Goal: Check status

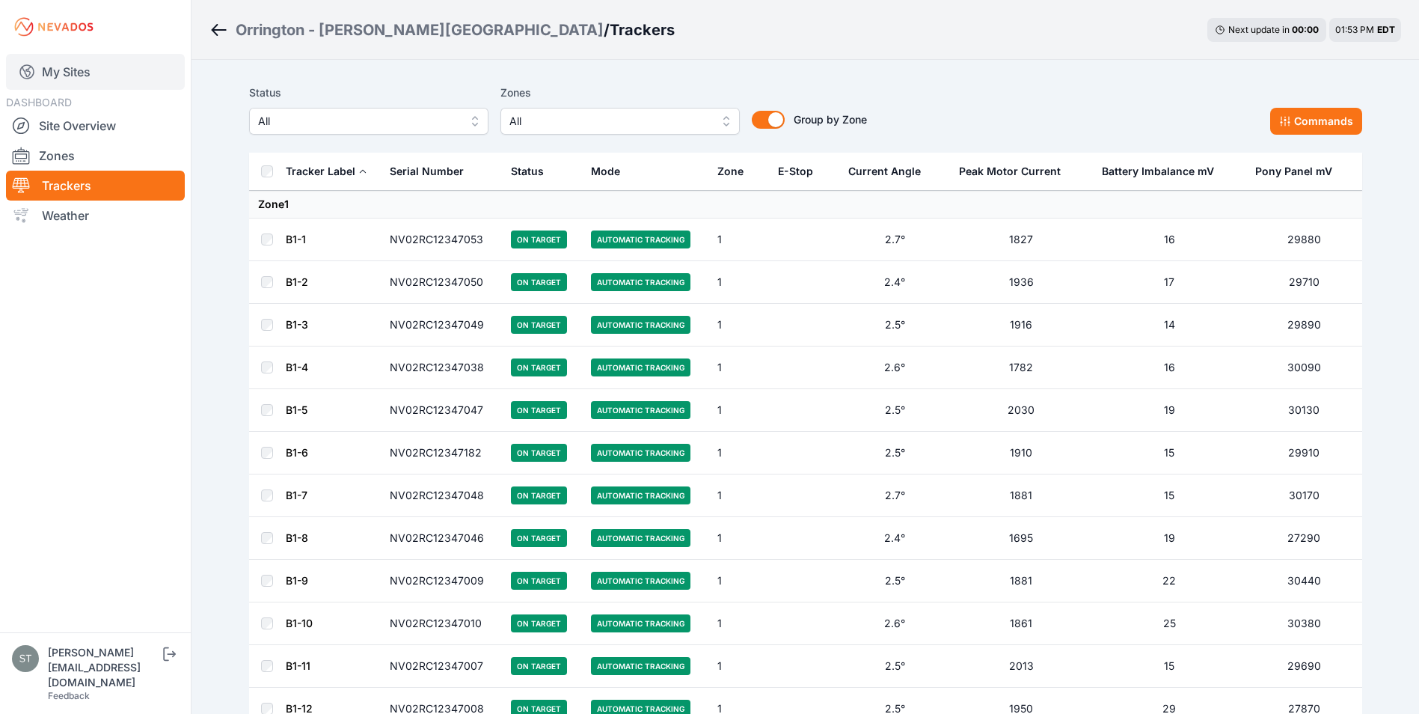
drag, startPoint x: 0, startPoint y: 0, endPoint x: 58, endPoint y: 67, distance: 88.5
click at [58, 67] on link "My Sites" at bounding box center [95, 72] width 179 height 36
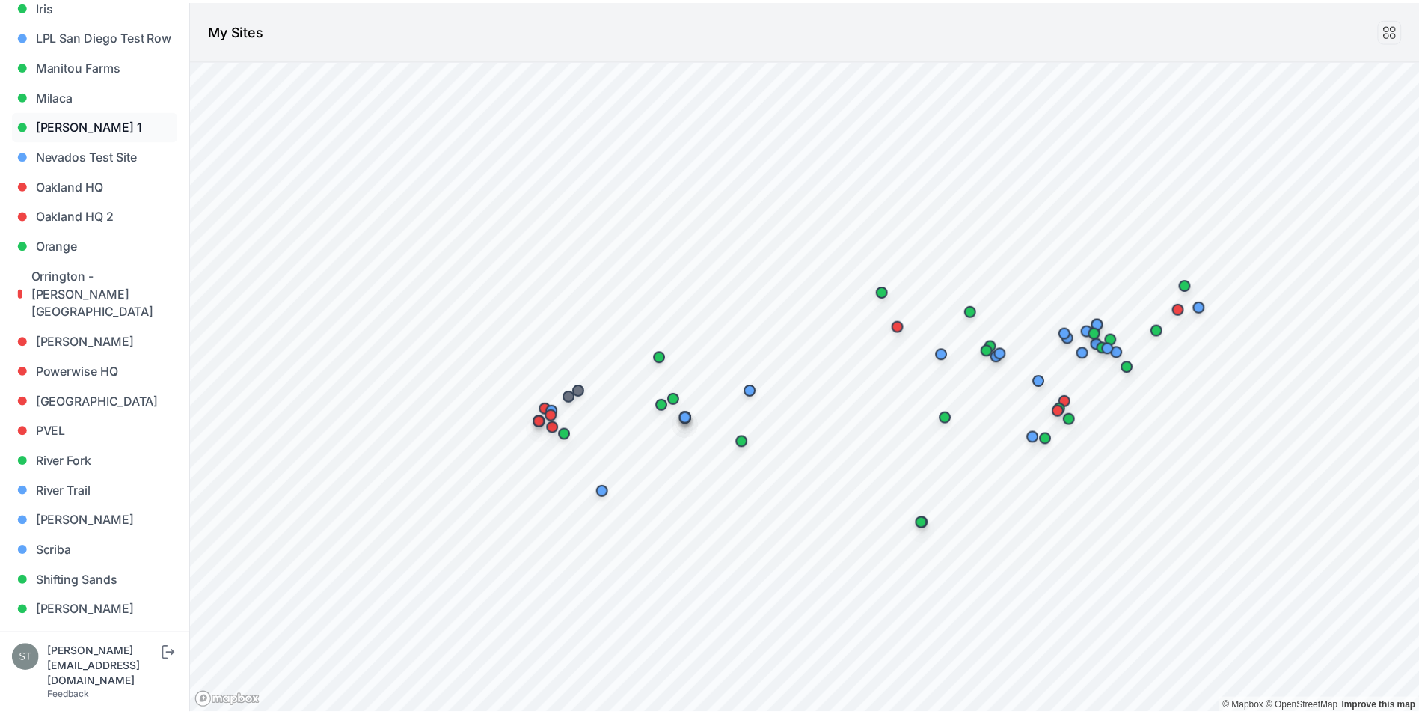
scroll to position [673, 0]
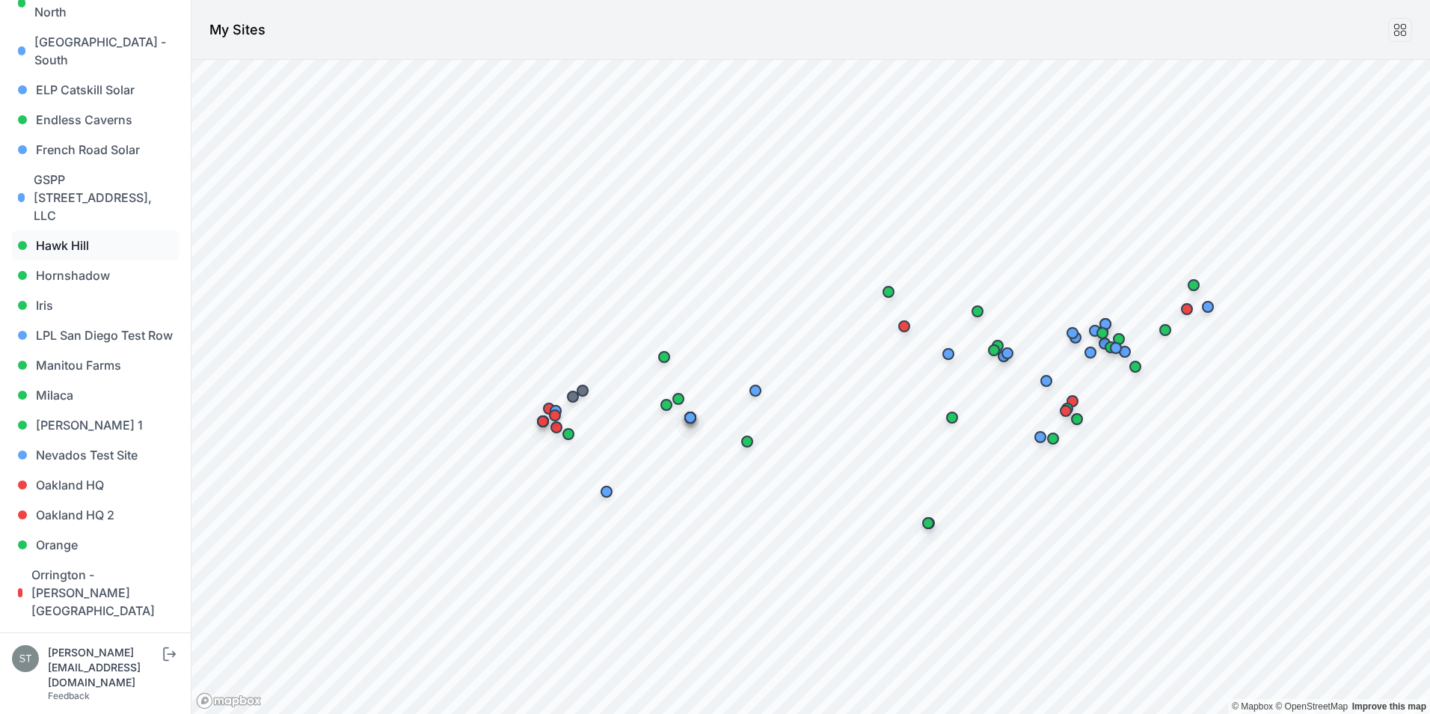
click at [67, 230] on link "Hawk Hill" at bounding box center [95, 245] width 167 height 30
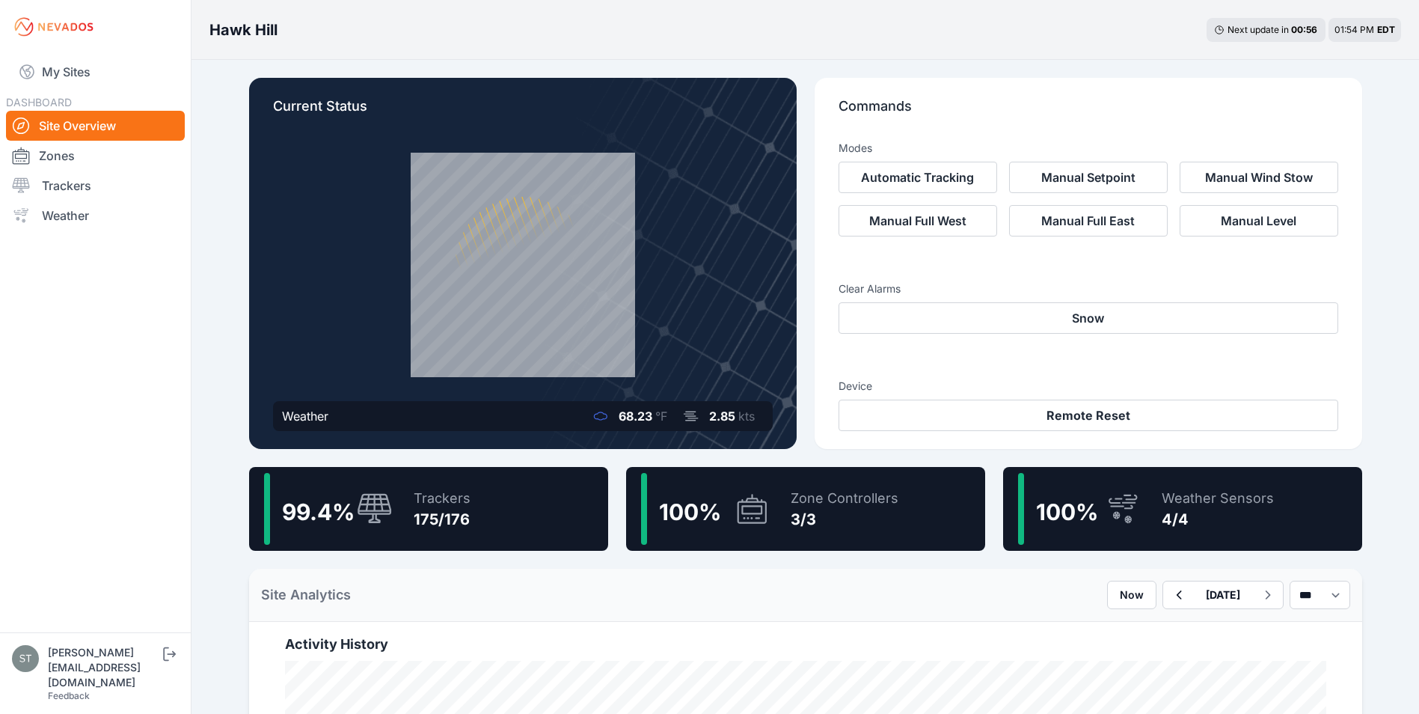
click at [442, 499] on div "Trackers" at bounding box center [442, 498] width 57 height 21
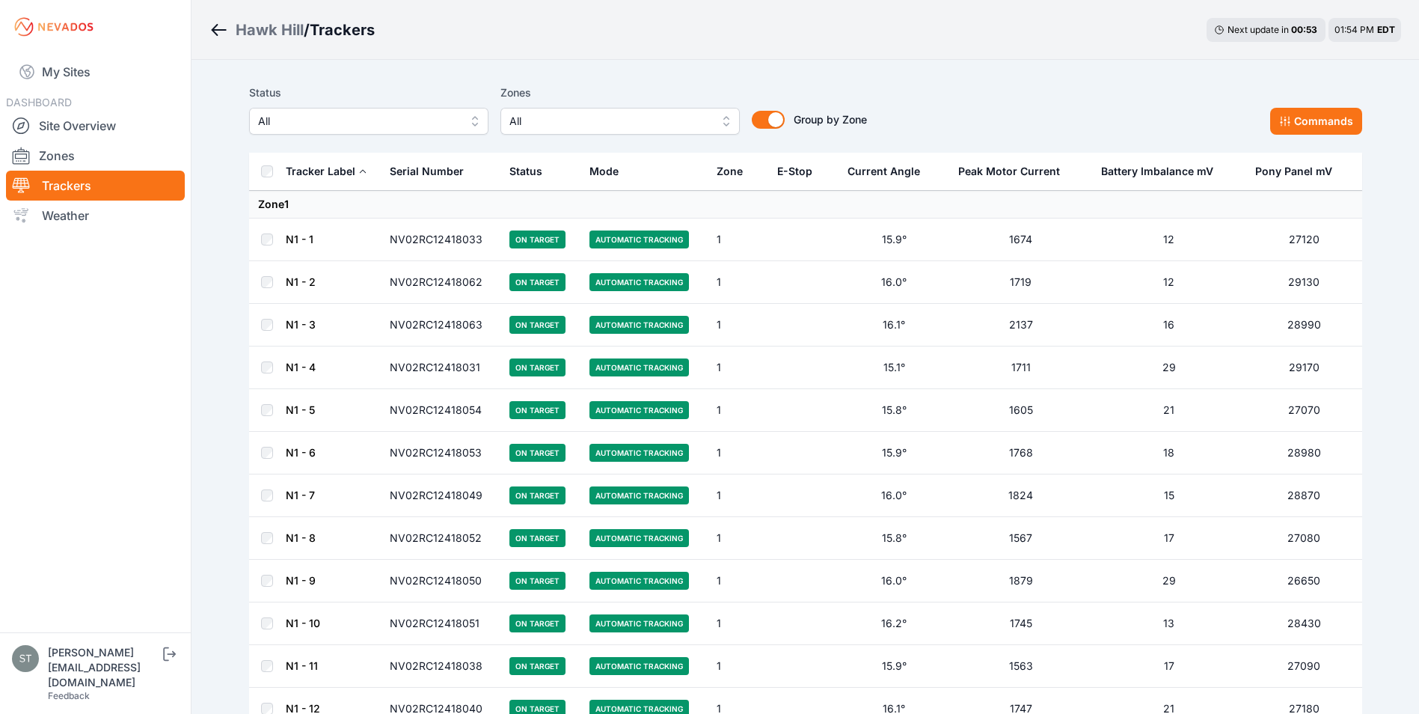
click at [589, 123] on span "All" at bounding box center [609, 121] width 200 height 18
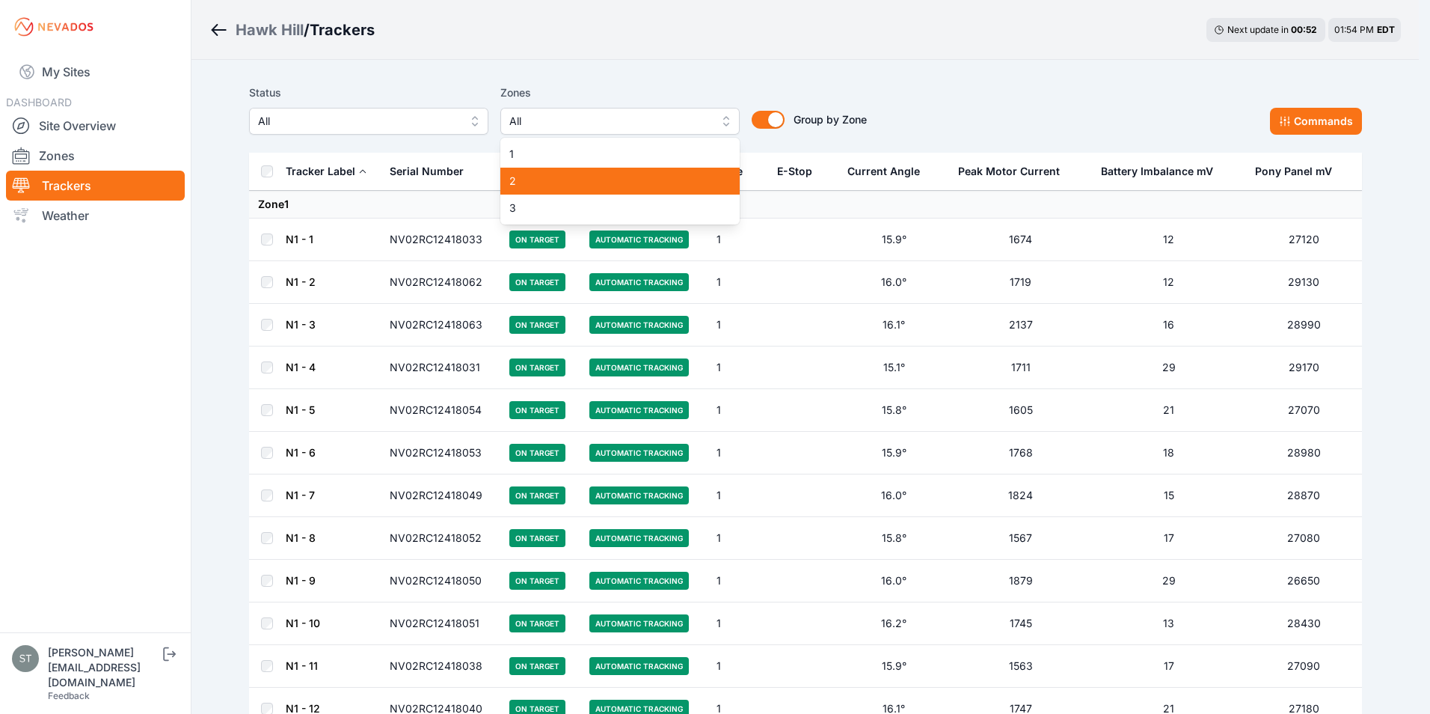
click at [533, 179] on span "2" at bounding box center [610, 181] width 203 height 15
click at [589, 184] on span "2" at bounding box center [610, 181] width 203 height 15
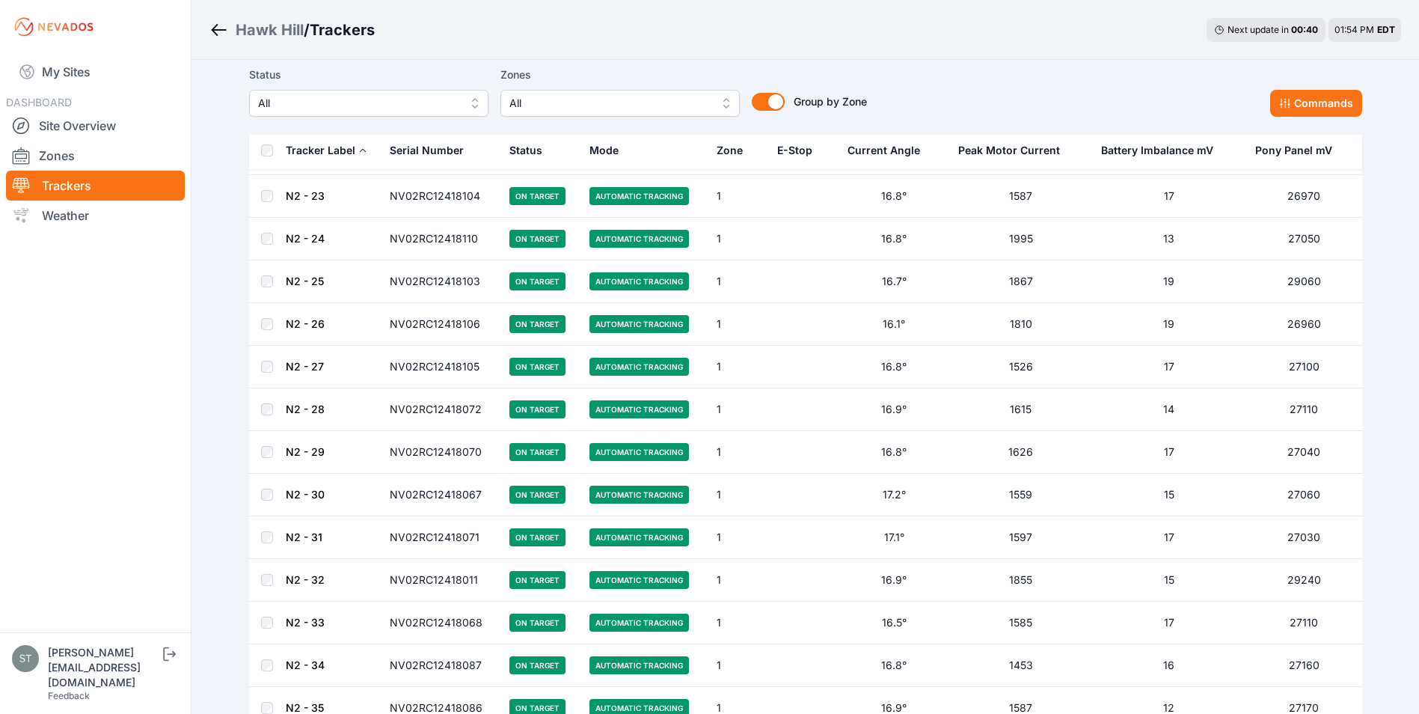
scroll to position [2124, 0]
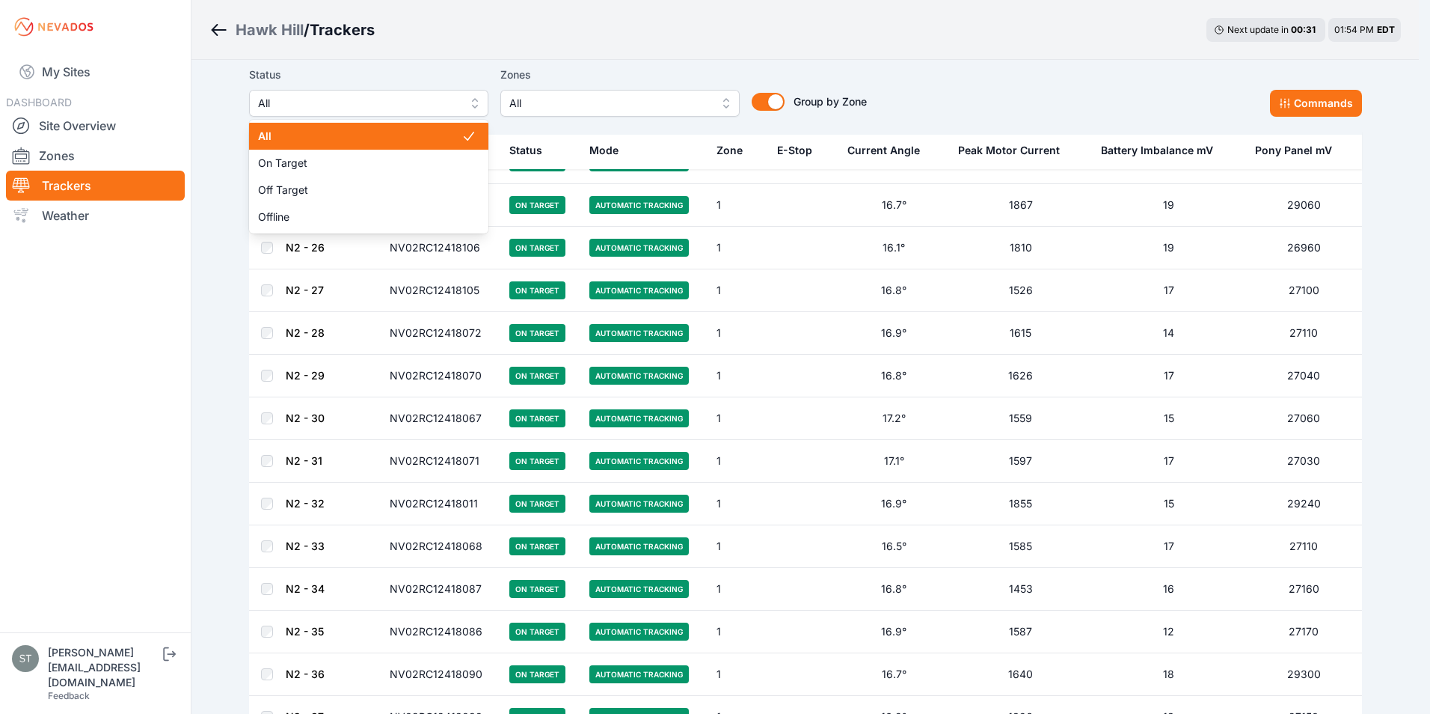
click at [337, 105] on span "All" at bounding box center [358, 103] width 200 height 18
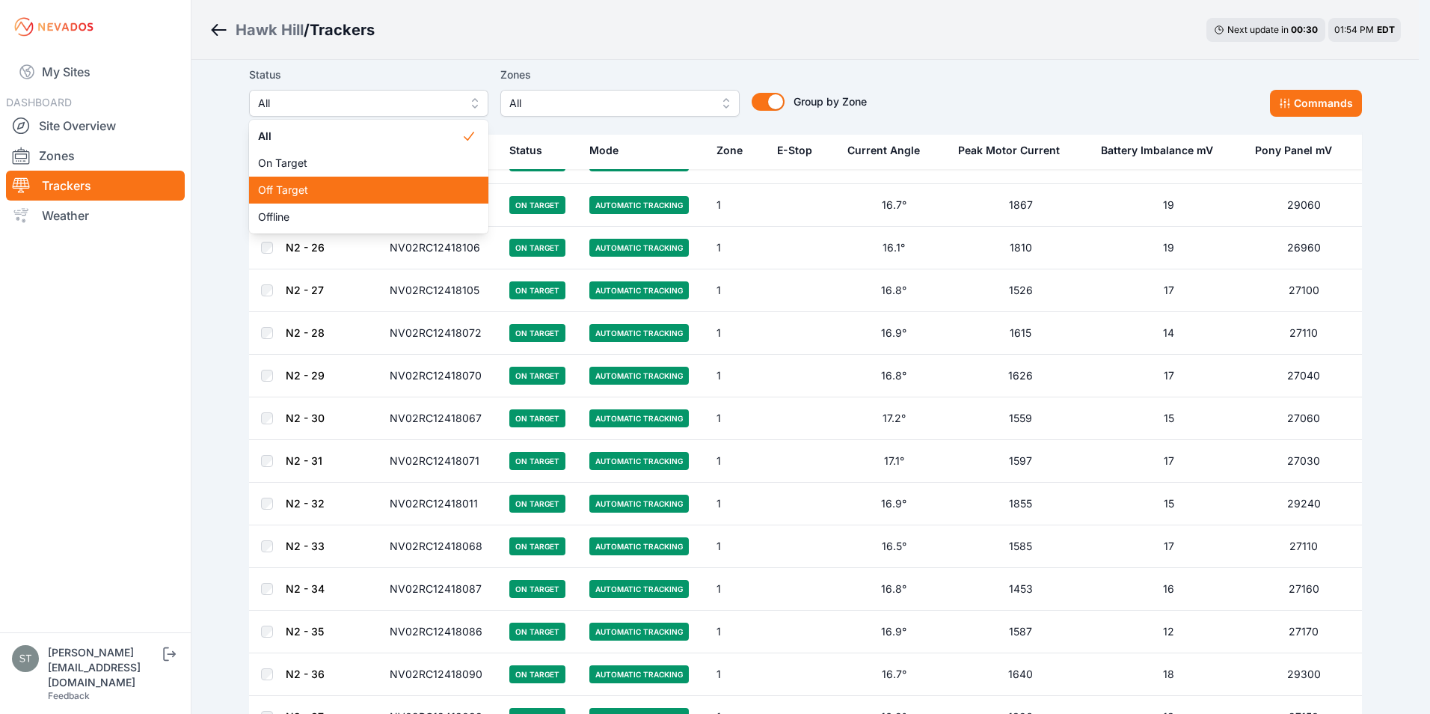
click at [274, 191] on span "Off Target" at bounding box center [359, 190] width 203 height 15
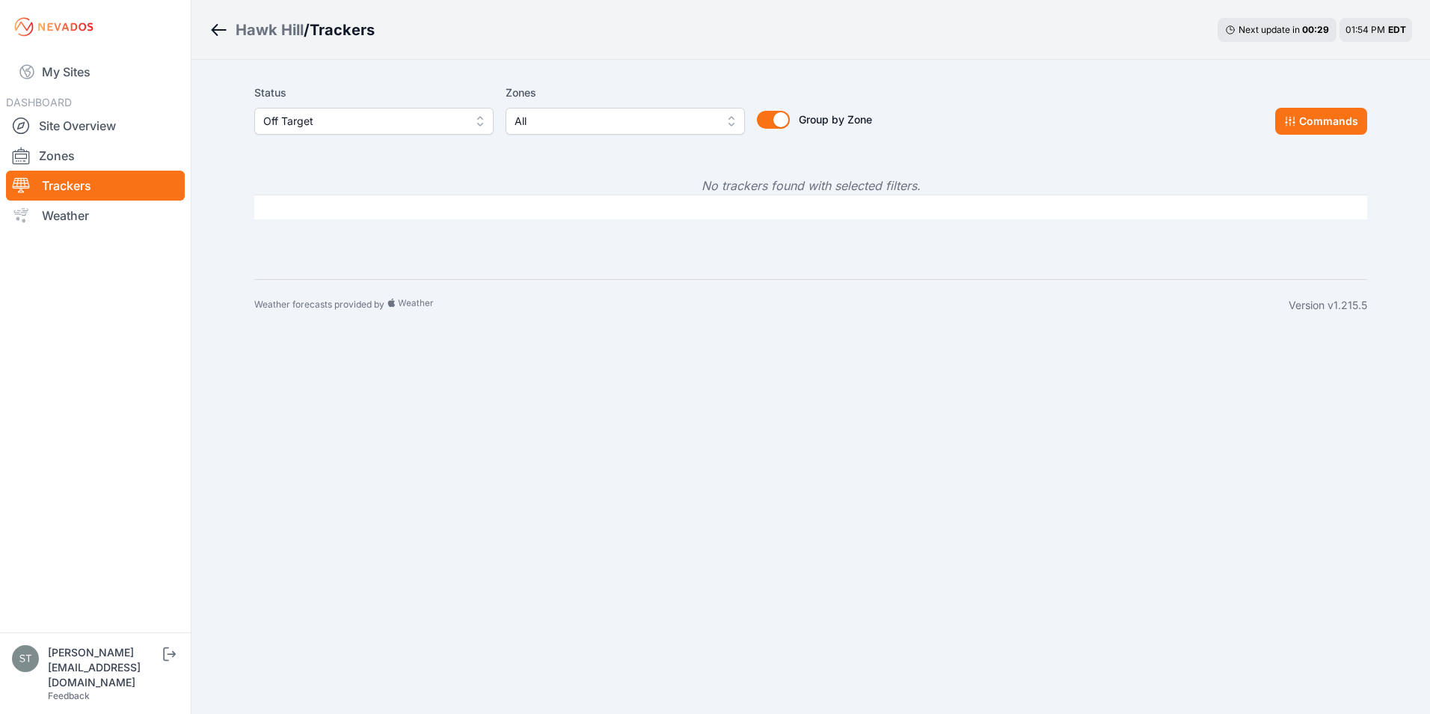
click at [364, 122] on span "Off Target" at bounding box center [363, 121] width 200 height 18
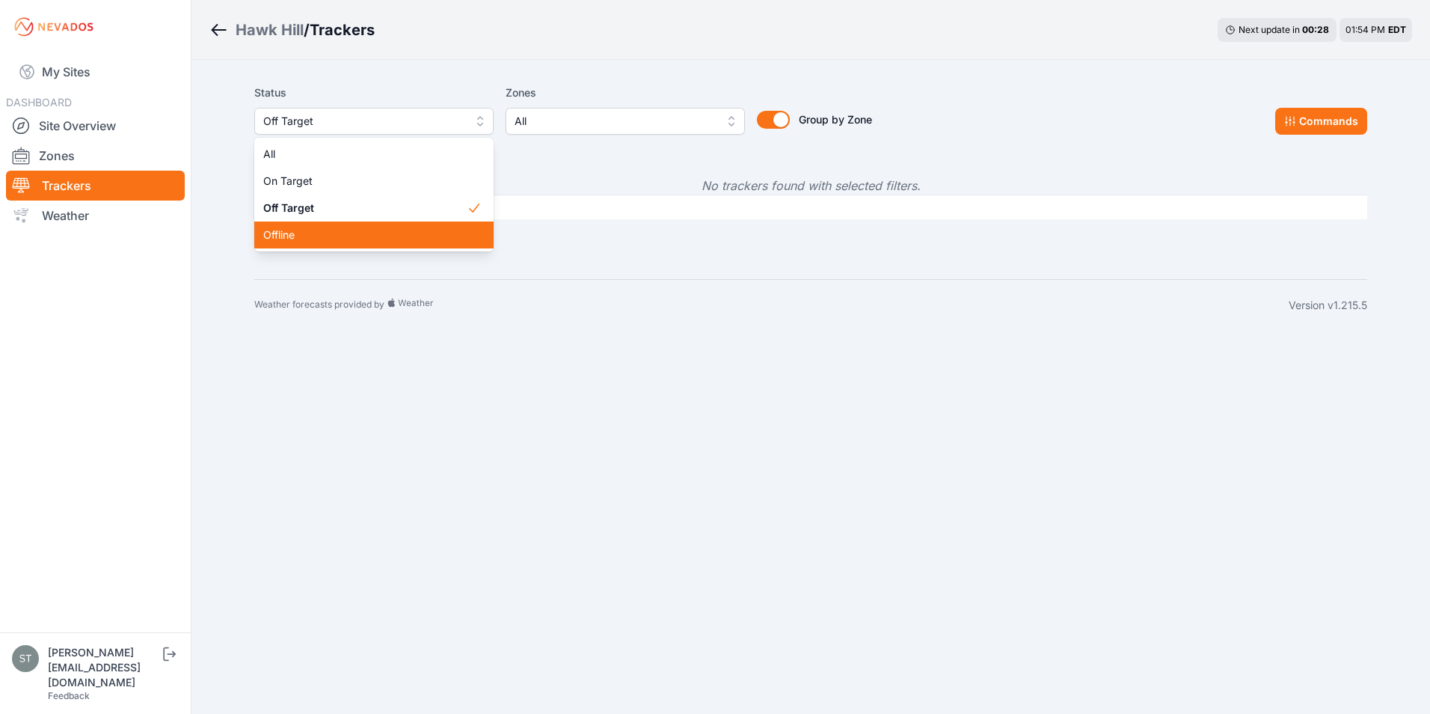
click at [287, 235] on span "Offline" at bounding box center [364, 234] width 203 height 15
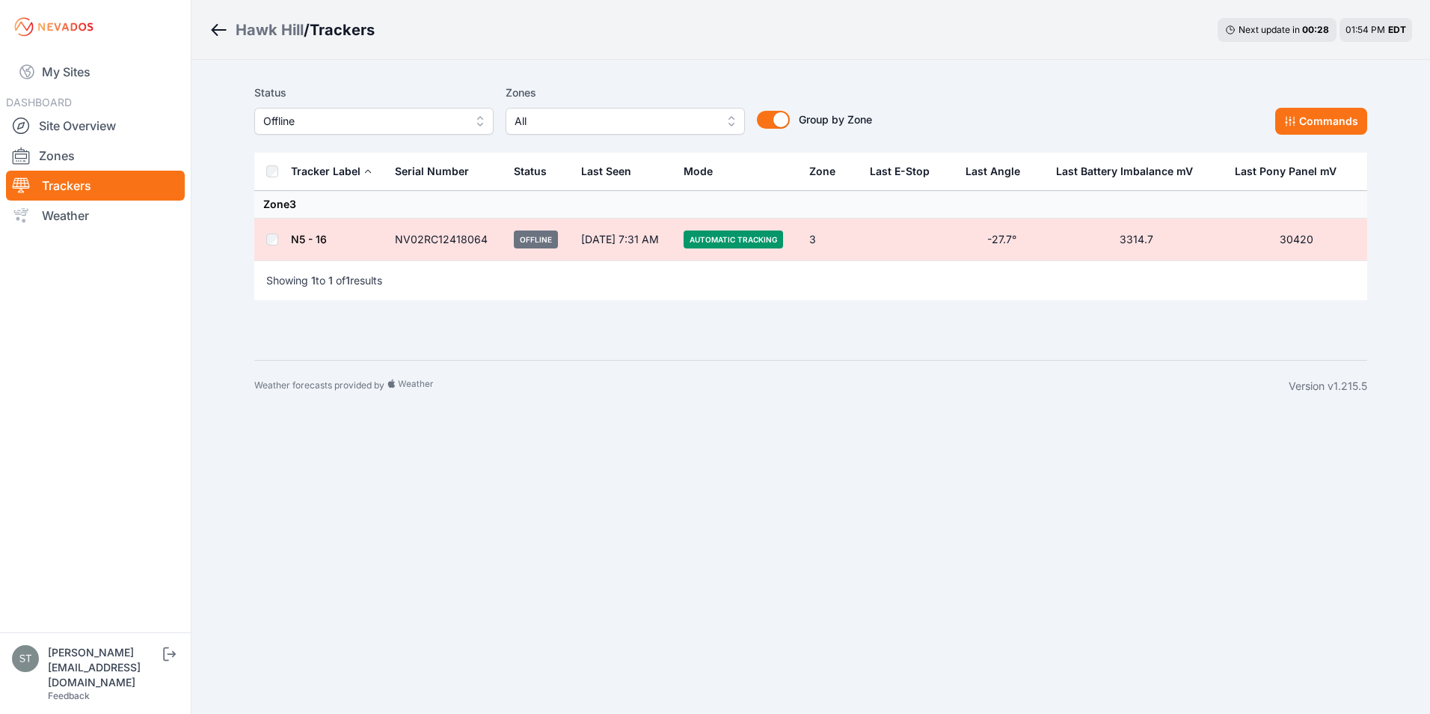
click at [690, 57] on div "Hawk Hill / Trackers Next update in 00 : 28 01:54 PM EDT" at bounding box center [811, 30] width 1239 height 60
